Goal: Task Accomplishment & Management: Manage account settings

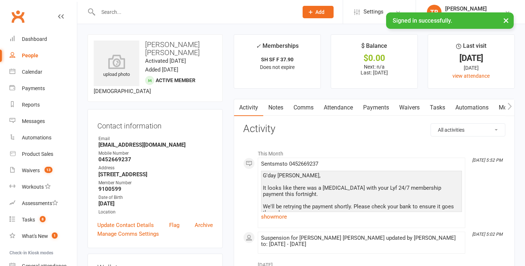
click at [135, 7] on input "text" at bounding box center [194, 12] width 197 height 10
paste input "[PERSON_NAME]"
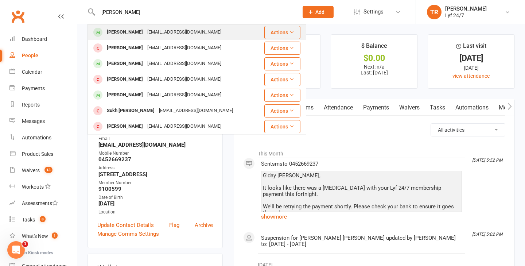
type input "[PERSON_NAME]"
click at [130, 35] on div "[PERSON_NAME]" at bounding box center [125, 32] width 40 height 11
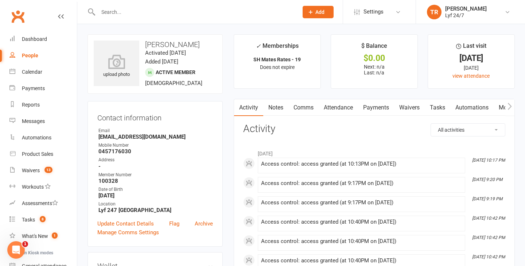
click at [304, 111] on link "Comms" at bounding box center [303, 107] width 30 height 17
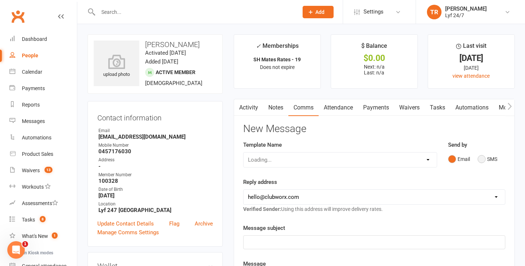
click at [480, 162] on button "SMS" at bounding box center [487, 159] width 20 height 14
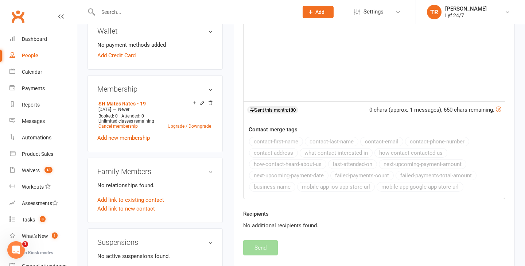
scroll to position [173, 0]
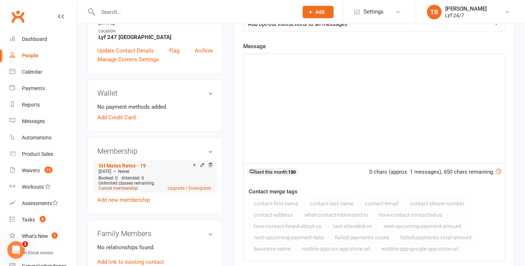
click at [109, 188] on link "Cancel membership" at bounding box center [117, 187] width 39 height 5
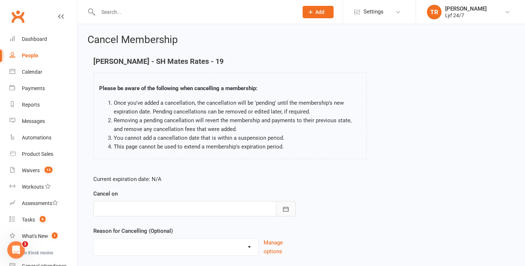
click at [288, 207] on icon "button" at bounding box center [285, 208] width 5 height 5
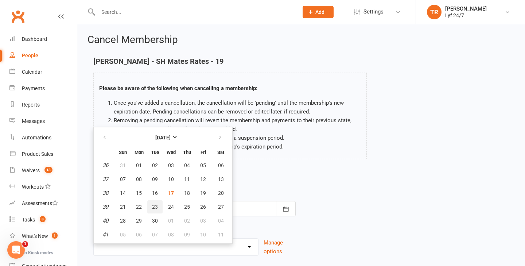
click at [150, 206] on button "23" at bounding box center [154, 206] width 15 height 13
type input "[DATE]"
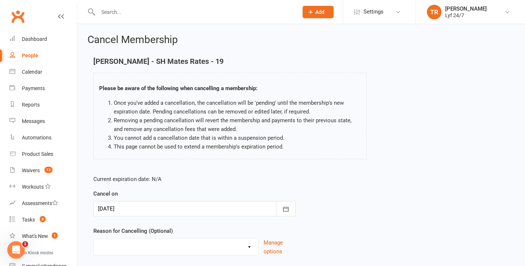
click at [248, 248] on select "Holiday [PERSON_NAME] failed payment Member from FREE TRIAL Rejoin Stripe Migra…" at bounding box center [176, 245] width 164 height 15
select select "8"
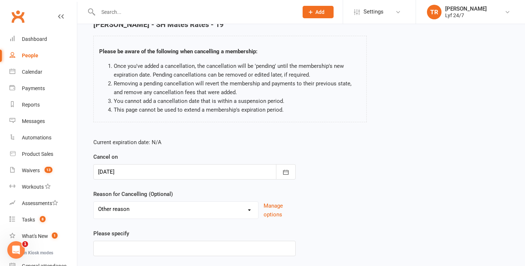
scroll to position [75, 0]
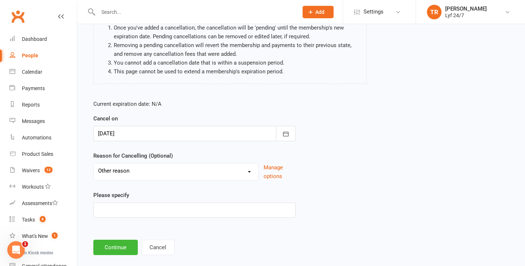
click at [170, 199] on div "Please specify" at bounding box center [194, 204] width 202 height 27
click at [170, 202] on input at bounding box center [194, 209] width 202 height 15
type input "Personal Reasons"
click at [113, 242] on button "Continue" at bounding box center [115, 246] width 44 height 15
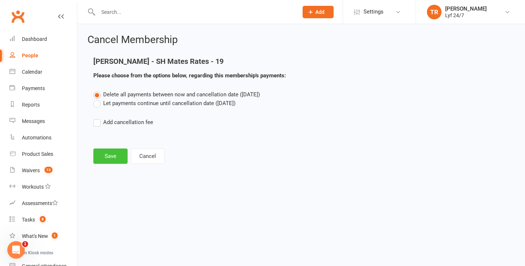
click at [106, 156] on button "Save" at bounding box center [110, 155] width 34 height 15
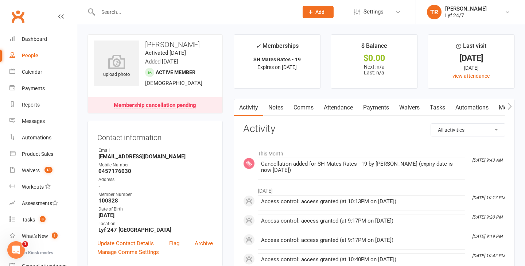
drag, startPoint x: 203, startPoint y: 43, endPoint x: 142, endPoint y: 42, distance: 60.5
click at [142, 42] on h3 "[PERSON_NAME]" at bounding box center [155, 44] width 123 height 8
copy h3 "[PERSON_NAME]"
